Goal: Task Accomplishment & Management: Use online tool/utility

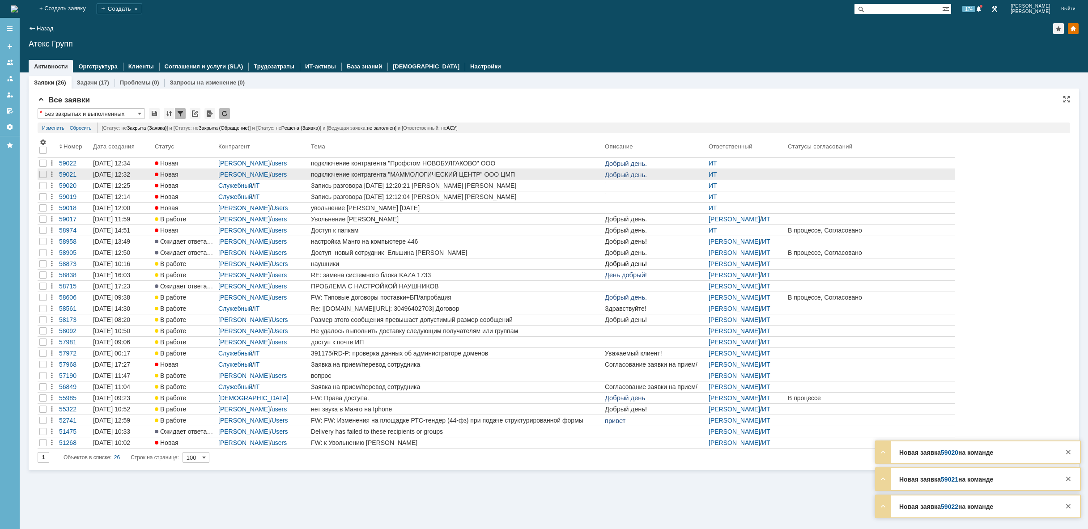
click at [572, 172] on div "подключение контрагента "МАММОЛОГИЧЕСКИЙ ЦЕНТР" ООО ЦМП" at bounding box center [456, 174] width 290 height 7
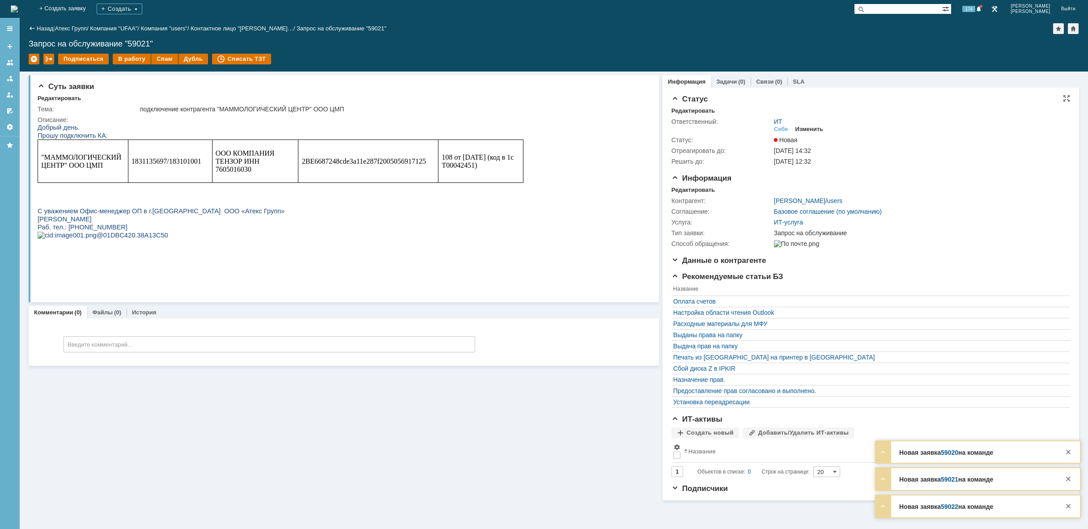
click at [819, 127] on div "Изменить" at bounding box center [810, 129] width 28 height 7
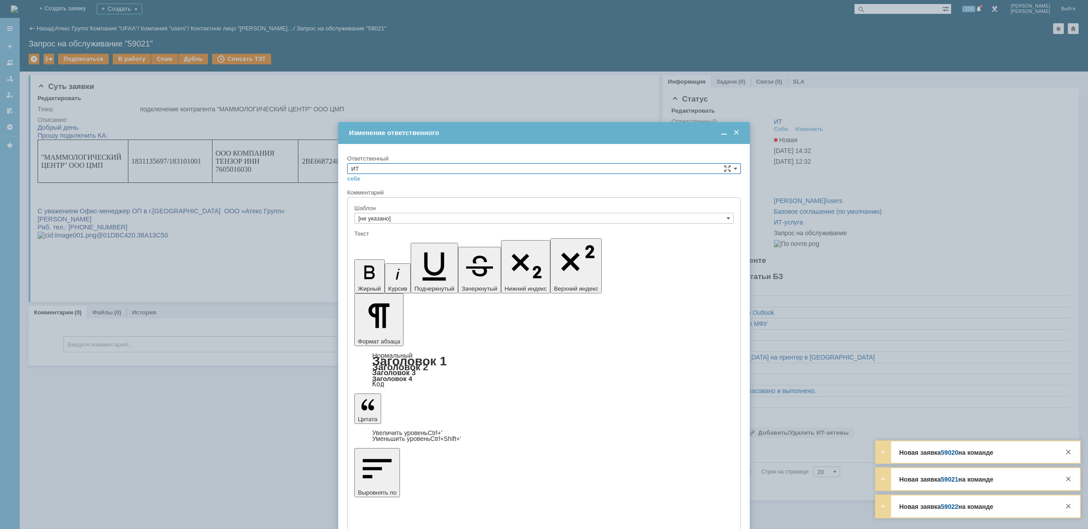
click at [507, 169] on input "ИТ" at bounding box center [544, 168] width 394 height 11
click at [418, 245] on span "АСУ" at bounding box center [544, 242] width 386 height 7
type input "АСУ"
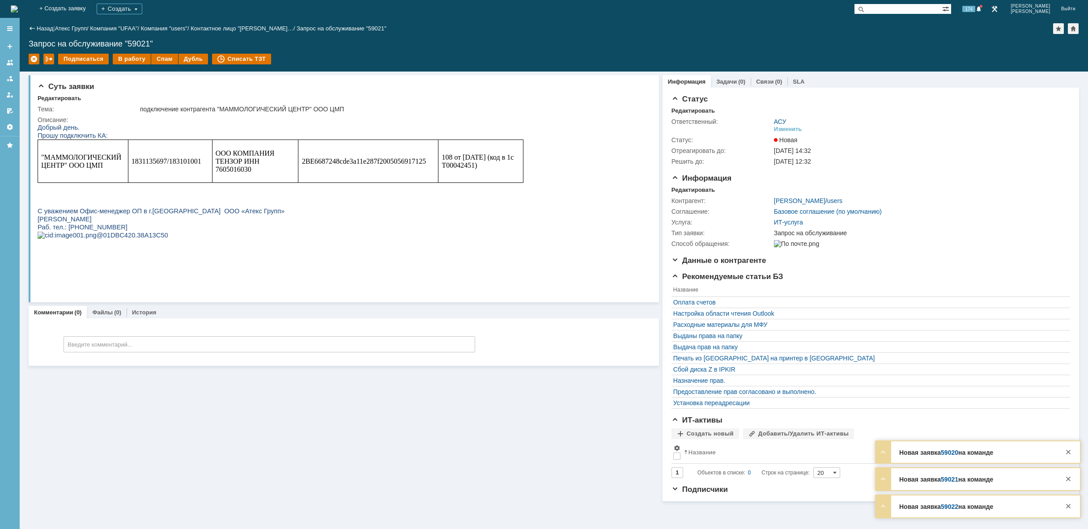
click at [18, 12] on img at bounding box center [14, 8] width 7 height 7
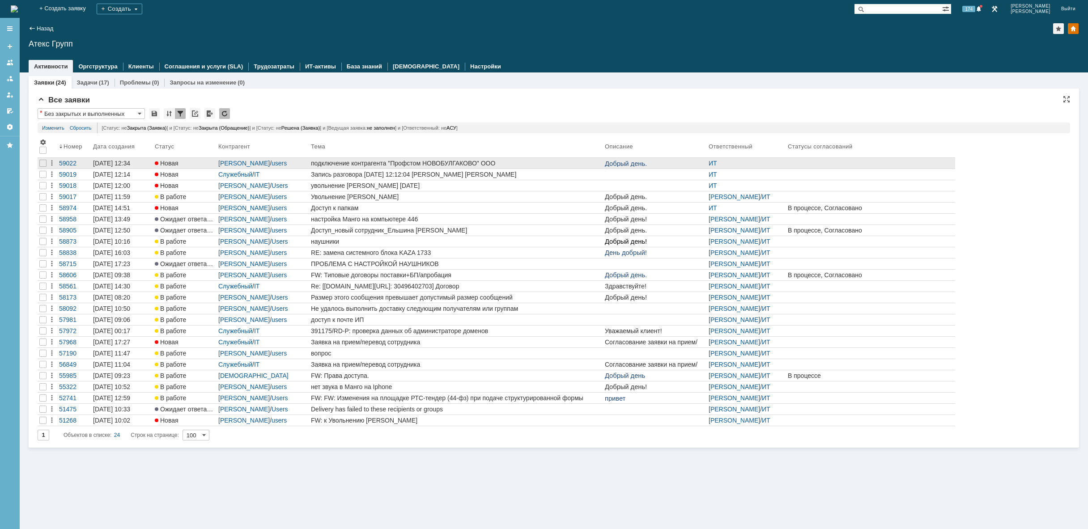
click at [425, 164] on div "подключение контрагента "Профстом НОВОБУЛГАКОВО" ООО" at bounding box center [456, 163] width 290 height 7
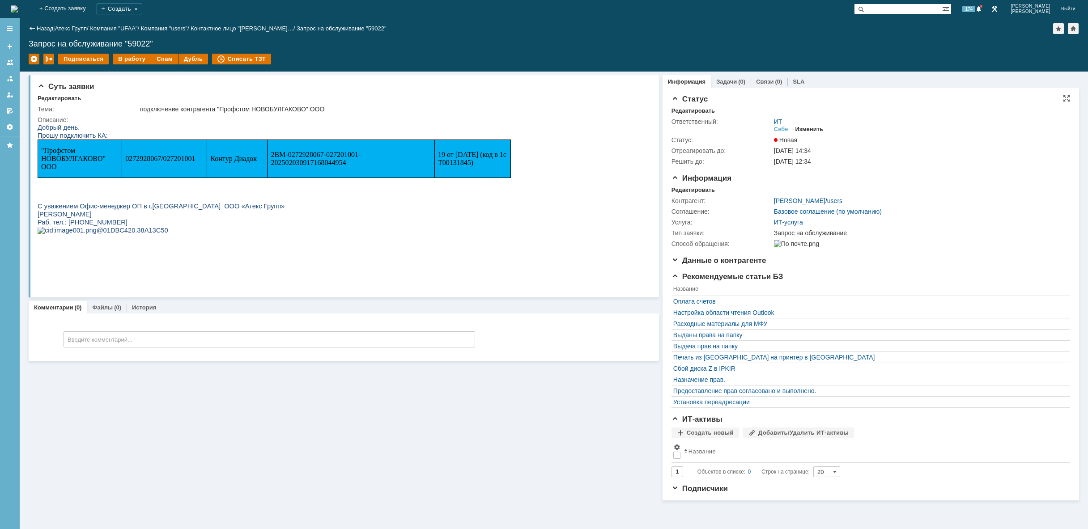
click at [816, 130] on div "Изменить" at bounding box center [810, 129] width 28 height 7
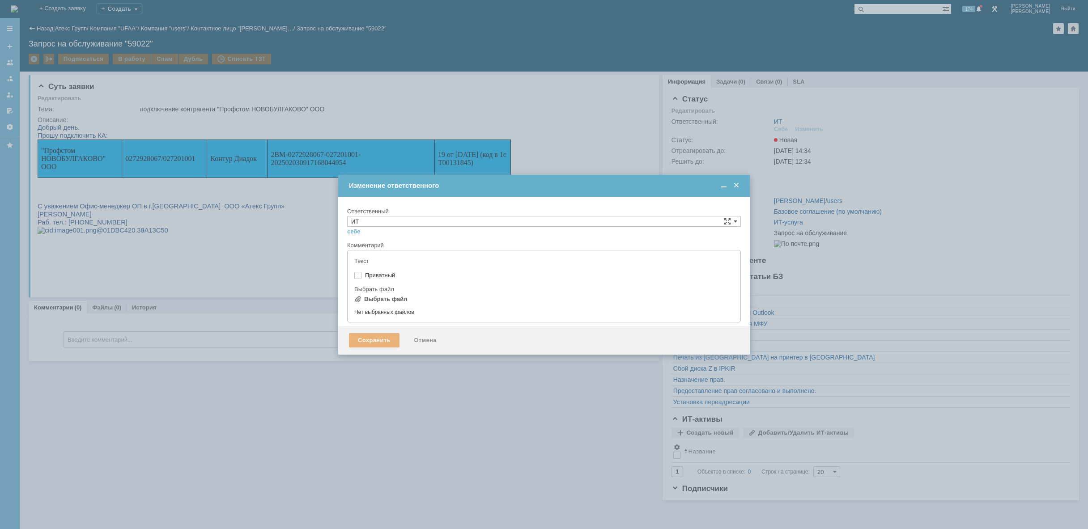
type input "[не указано]"
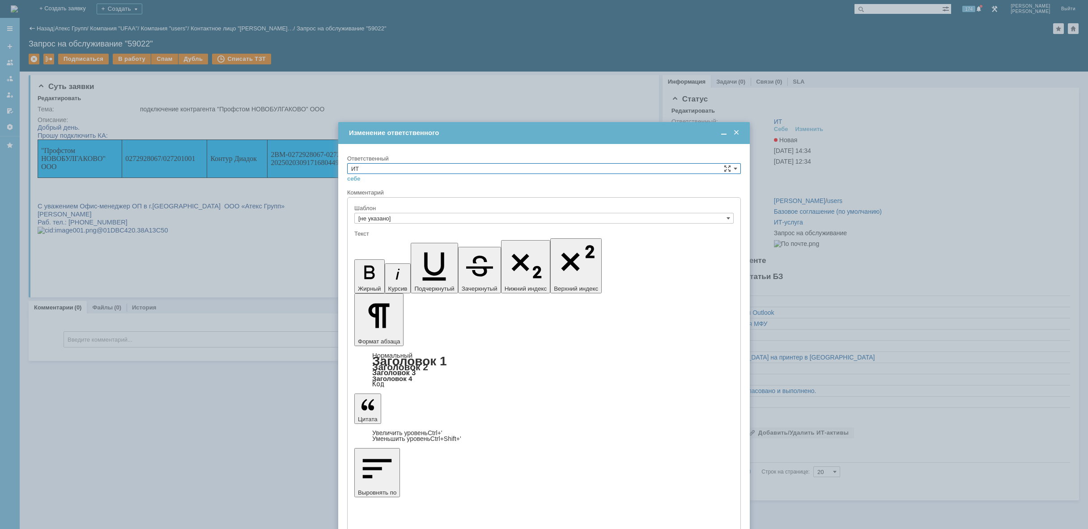
click at [410, 169] on input "ИТ" at bounding box center [544, 168] width 394 height 11
click at [368, 244] on span "АСУ" at bounding box center [544, 242] width 386 height 7
type input "АСУ"
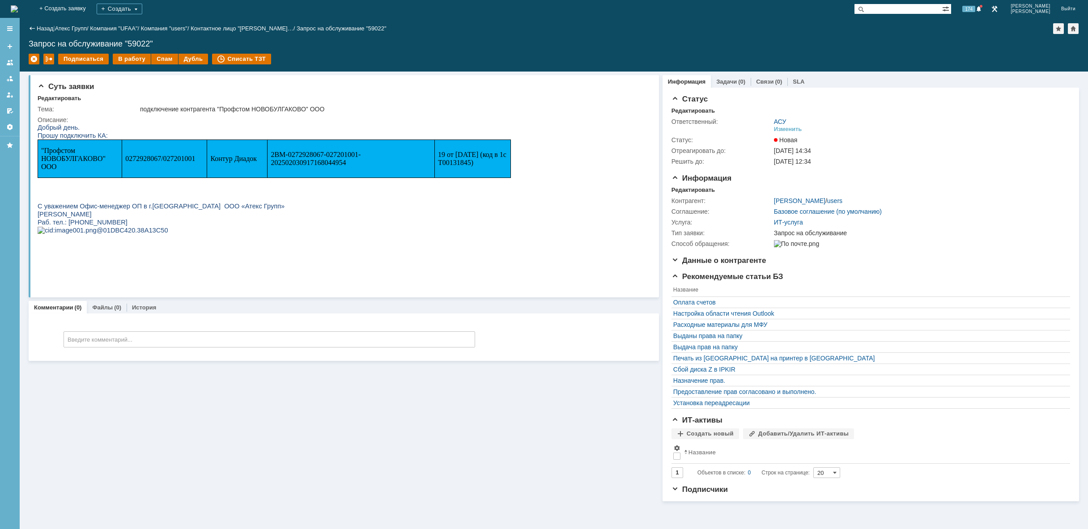
click at [18, 9] on img at bounding box center [14, 8] width 7 height 7
